Goal: Information Seeking & Learning: Check status

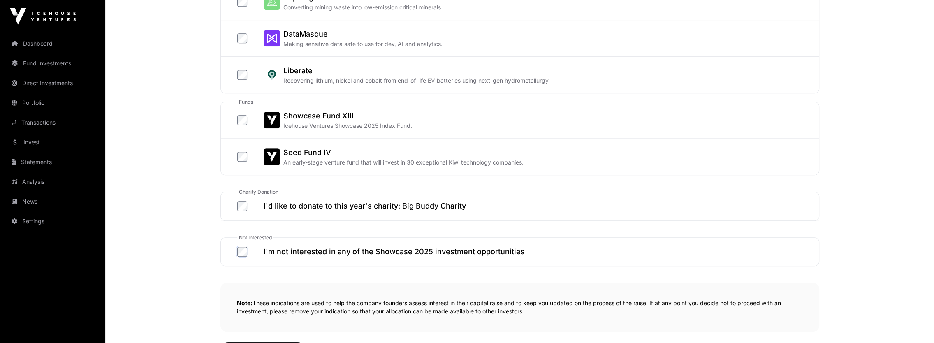
scroll to position [469, 0]
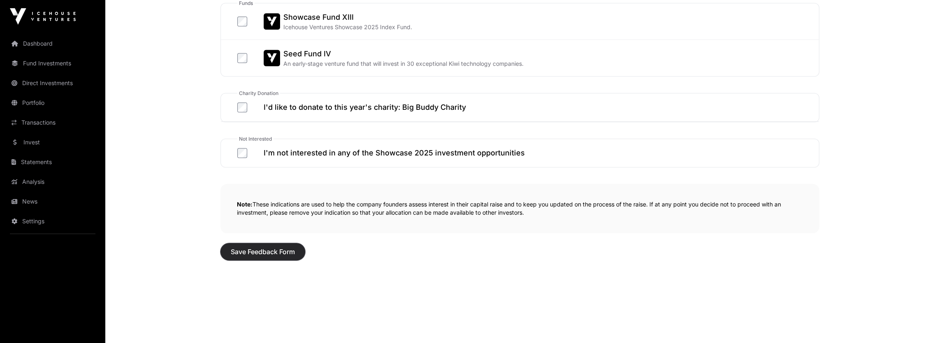
click at [275, 253] on span "Save Feedback Form" at bounding box center [263, 252] width 64 height 10
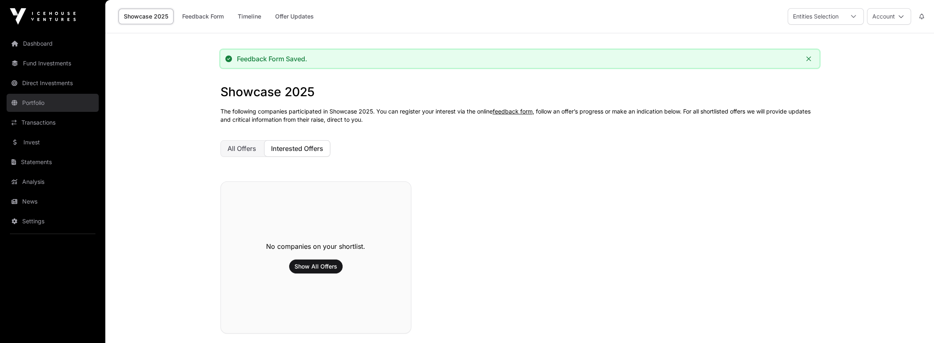
click at [46, 99] on link "Portfolio" at bounding box center [53, 103] width 92 height 18
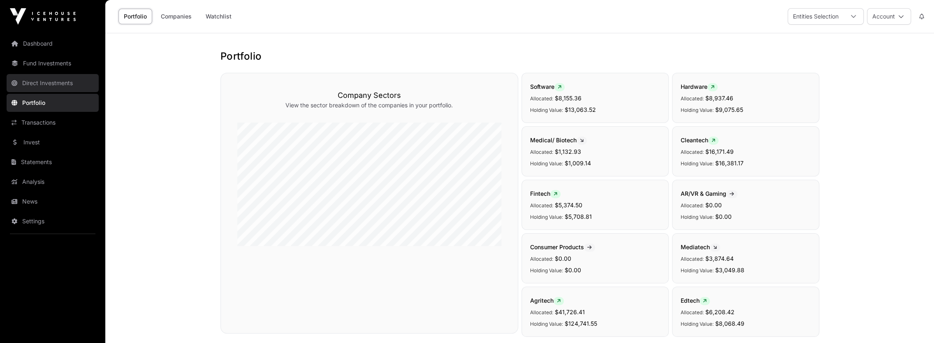
click at [39, 83] on link "Direct Investments" at bounding box center [53, 83] width 92 height 18
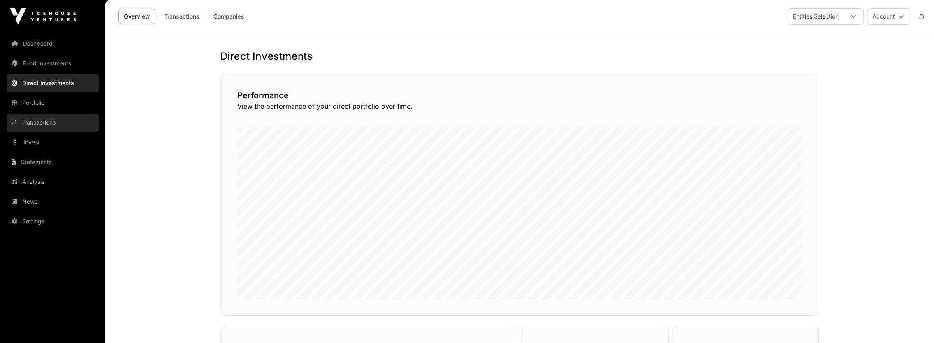
click at [41, 118] on link "Transactions" at bounding box center [53, 122] width 92 height 18
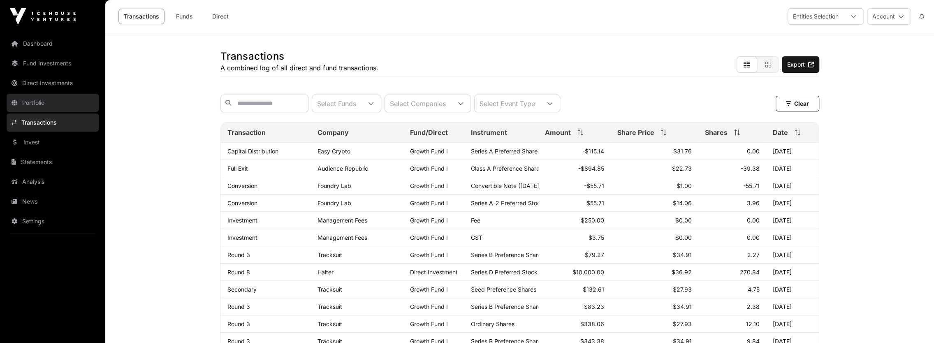
drag, startPoint x: 29, startPoint y: 97, endPoint x: 69, endPoint y: 110, distance: 42.3
click at [29, 97] on link "Portfolio" at bounding box center [53, 103] width 92 height 18
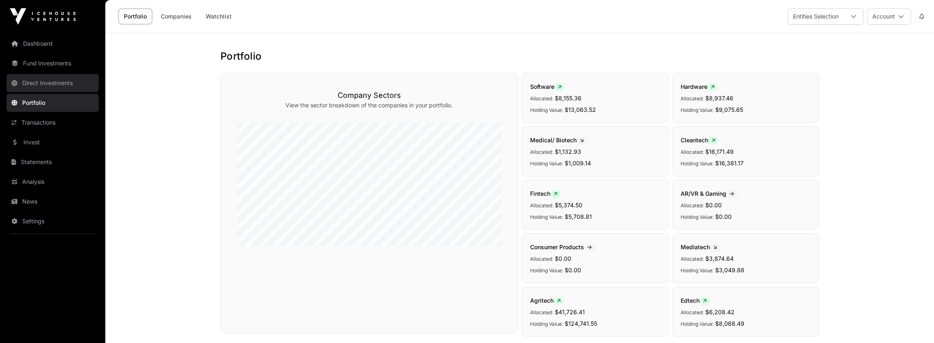
click at [33, 81] on link "Direct Investments" at bounding box center [53, 83] width 92 height 18
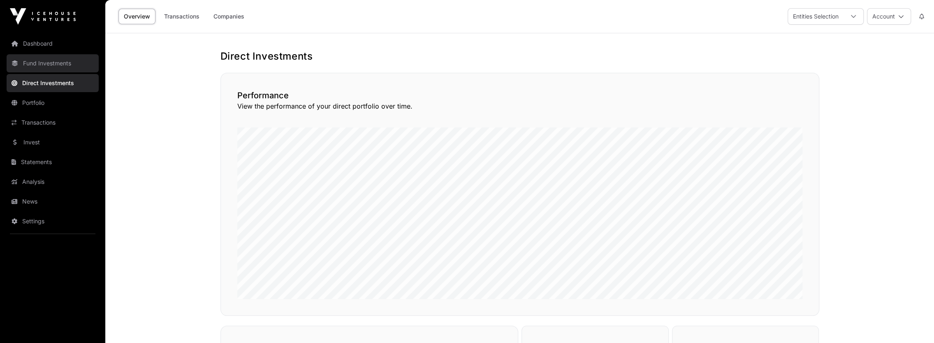
click at [67, 64] on link "Fund Investments" at bounding box center [53, 63] width 92 height 18
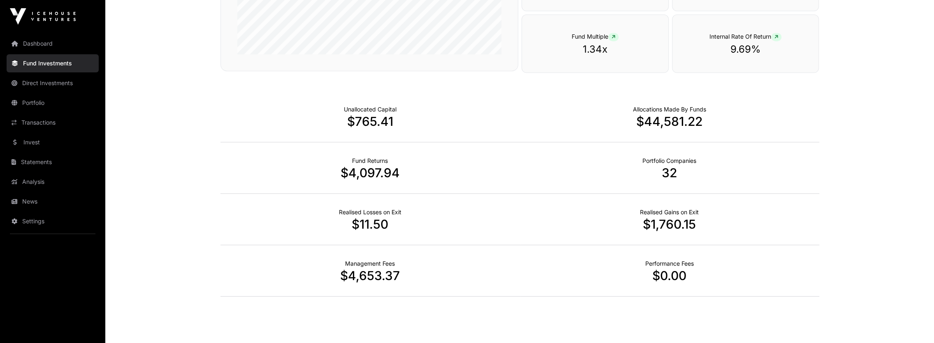
scroll to position [493, 0]
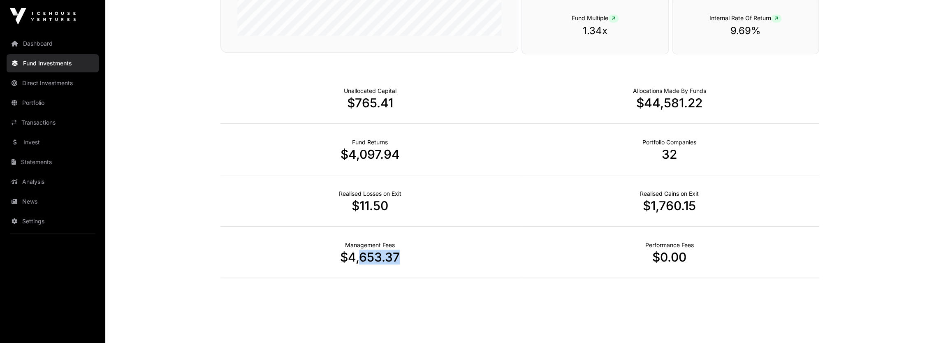
drag, startPoint x: 360, startPoint y: 259, endPoint x: 400, endPoint y: 259, distance: 39.9
click at [400, 259] on p "$4,653.37" at bounding box center [369, 257] width 299 height 15
click at [558, 276] on div "Performance Fees $0.00" at bounding box center [669, 252] width 299 height 51
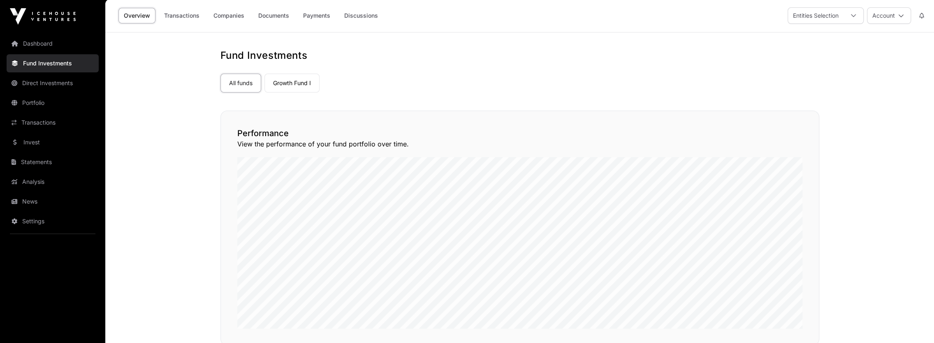
scroll to position [0, 0]
click at [35, 160] on link "Statements" at bounding box center [53, 162] width 92 height 18
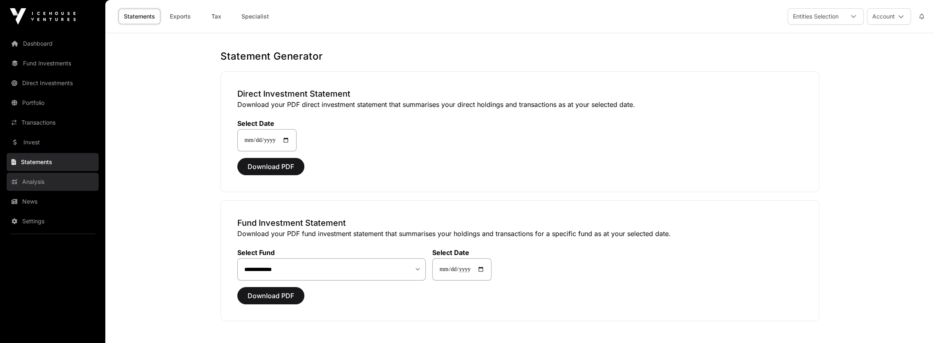
click at [40, 179] on link "Analysis" at bounding box center [53, 182] width 92 height 18
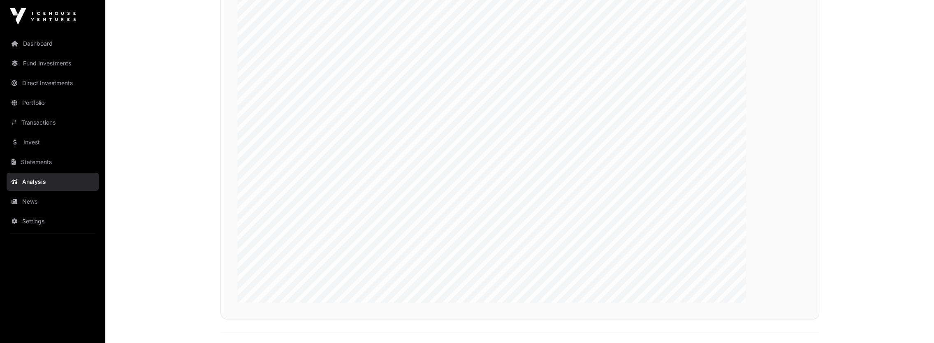
scroll to position [1563, 0]
